Goal: Transaction & Acquisition: Purchase product/service

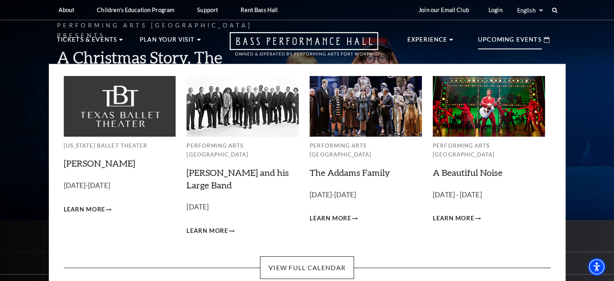
click at [507, 39] on p "Upcoming Events" at bounding box center [510, 42] width 64 height 15
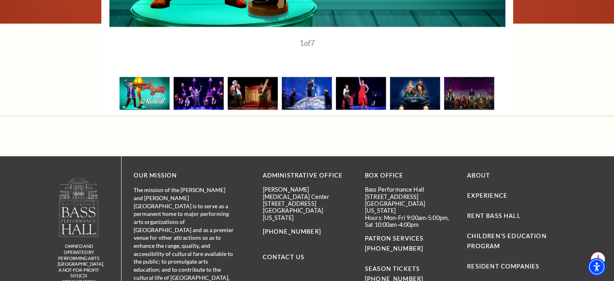
click at [496, 231] on li "Children's Education Program" at bounding box center [512, 241] width 90 height 20
click at [492, 232] on link "Children's Education Program" at bounding box center [506, 240] width 79 height 17
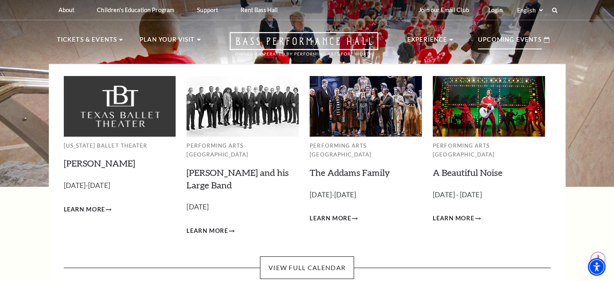
click at [546, 46] on div "Upcoming Events" at bounding box center [514, 39] width 88 height 23
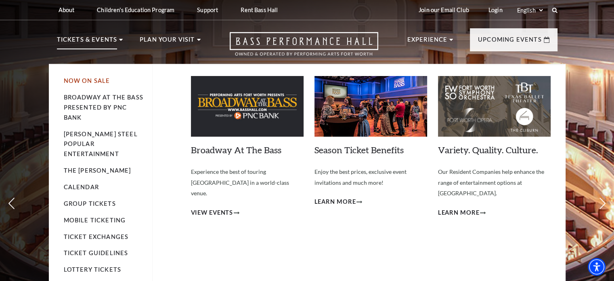
click at [86, 80] on link "Now On Sale" at bounding box center [87, 80] width 46 height 7
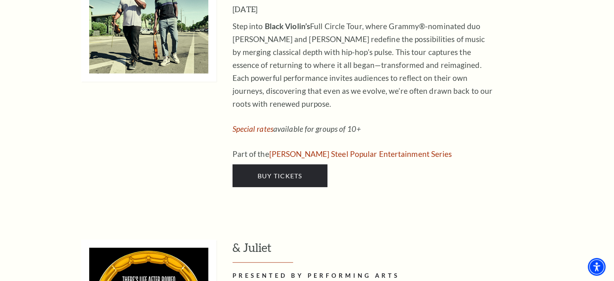
scroll to position [1978, 0]
